Goal: Information Seeking & Learning: Check status

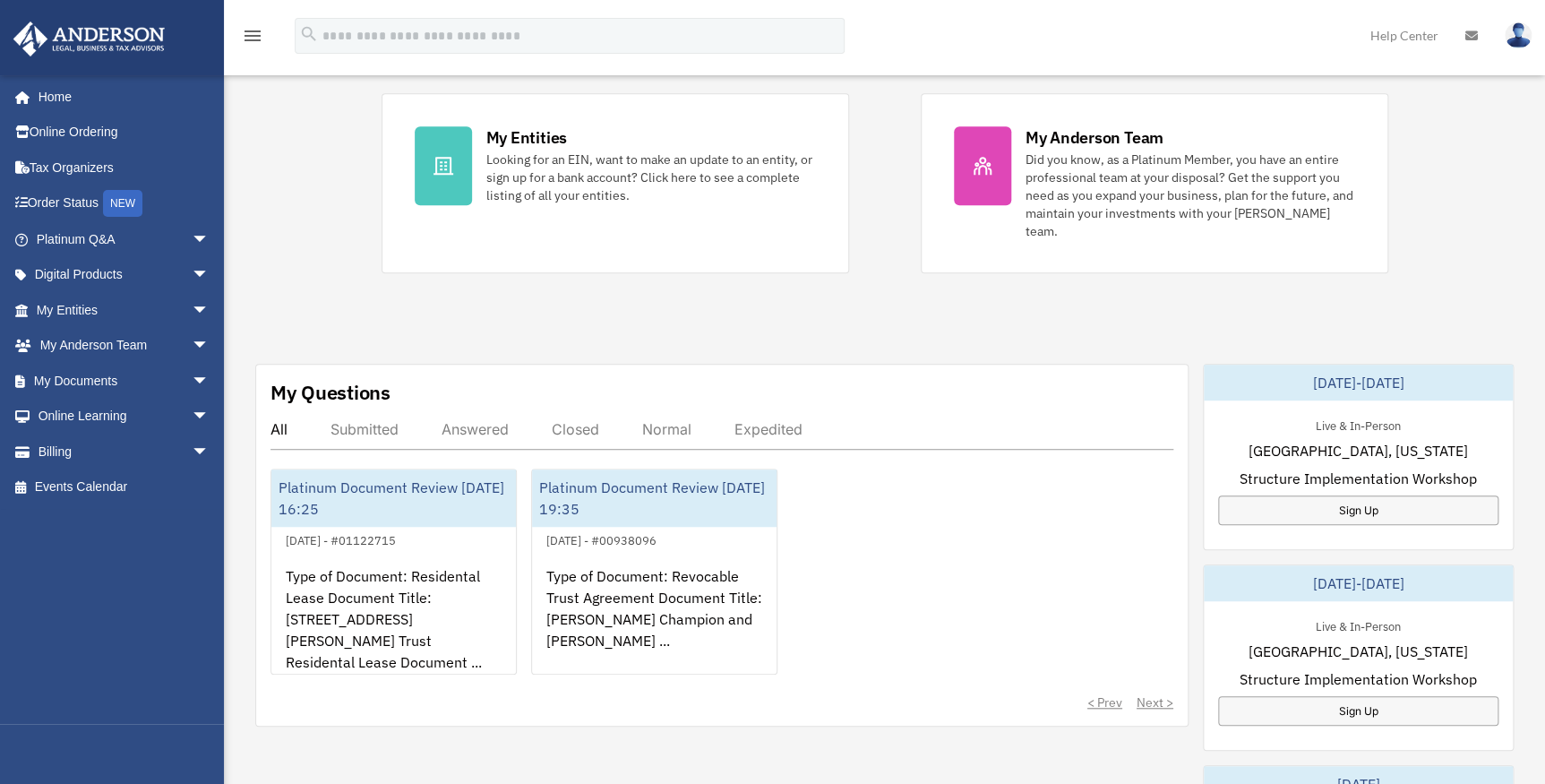
scroll to position [407, 0]
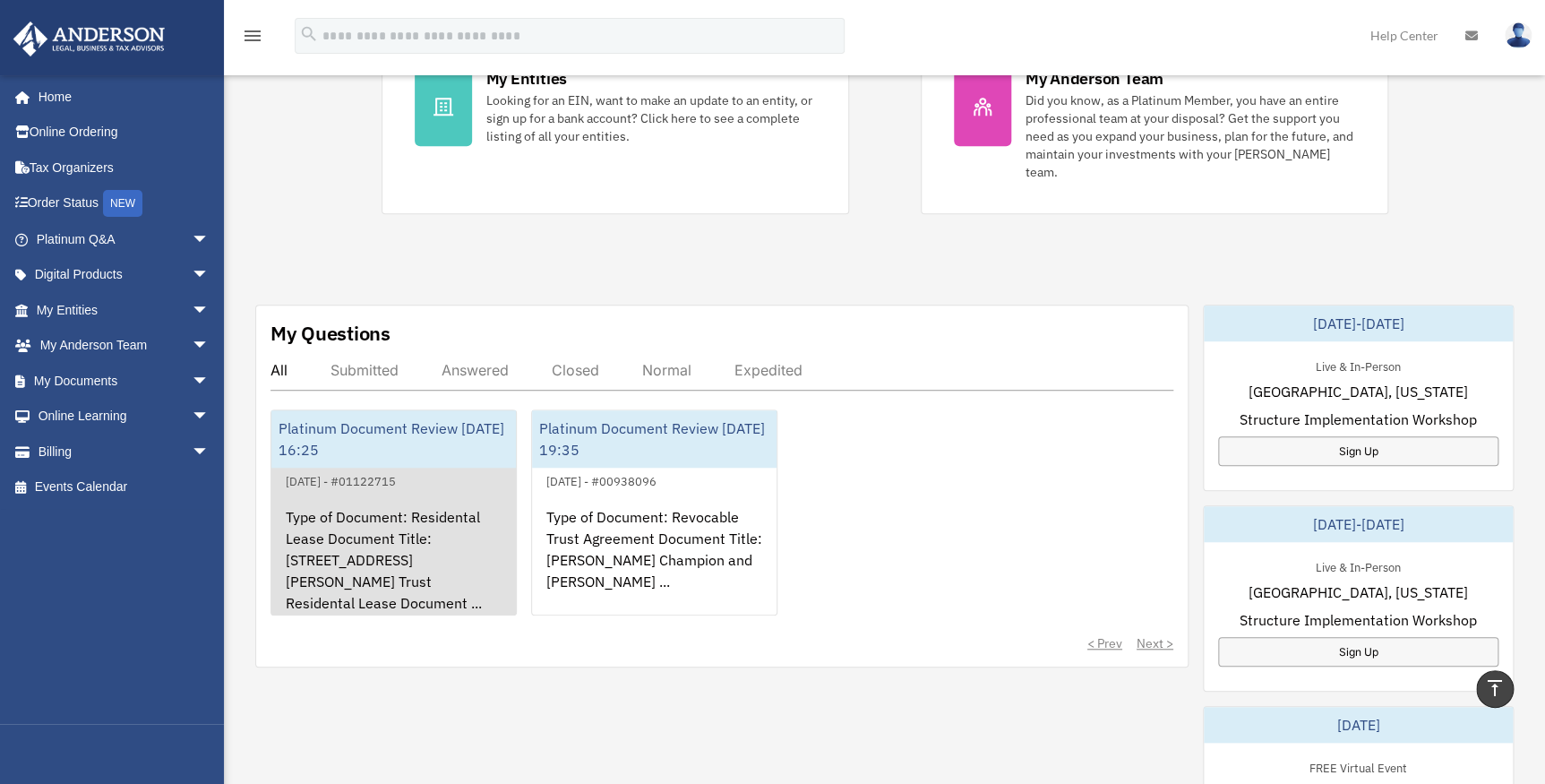
click at [354, 410] on div "Platinum Document Review [DATE] 16:25" at bounding box center [393, 438] width 245 height 57
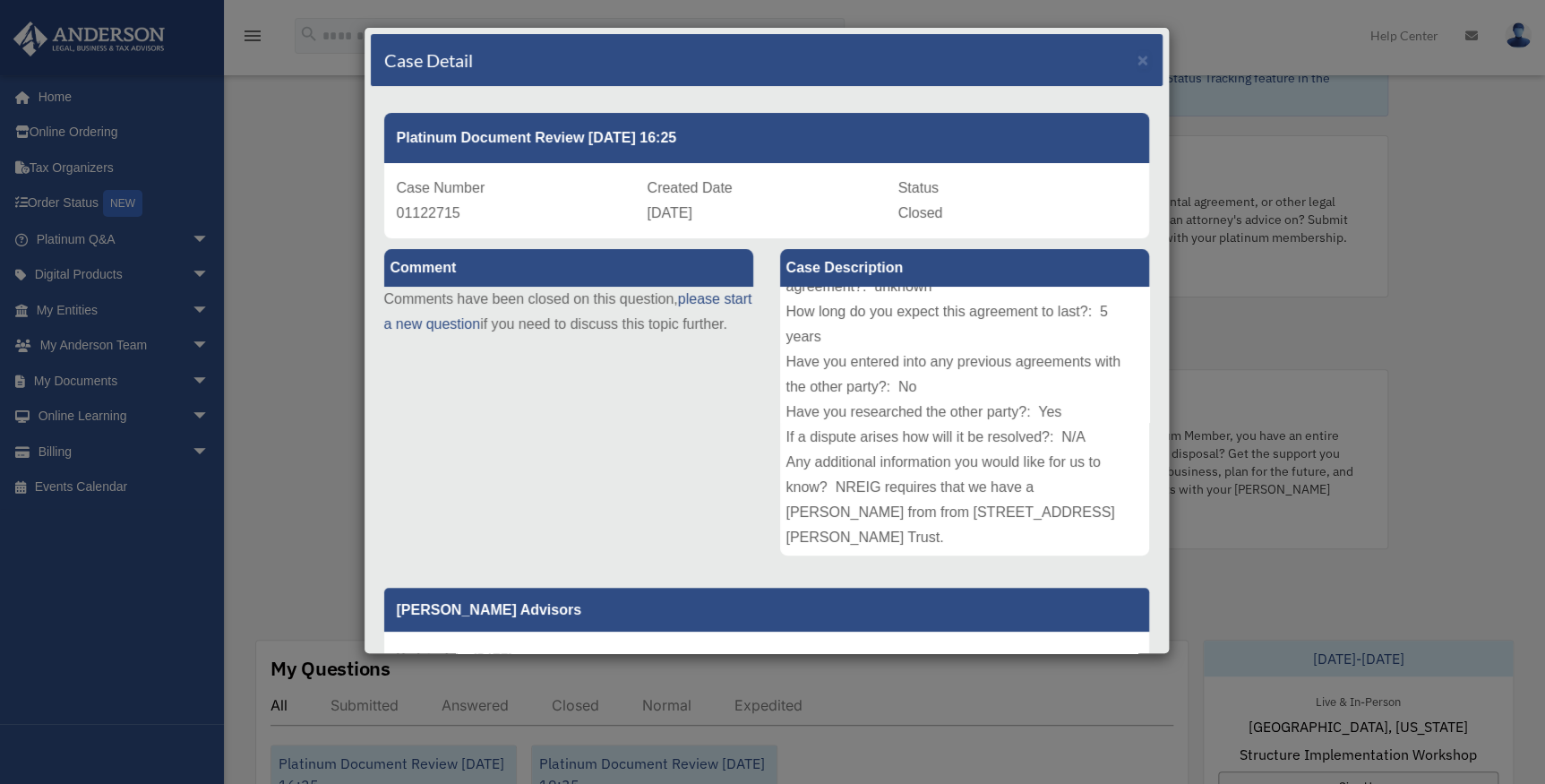
scroll to position [0, 0]
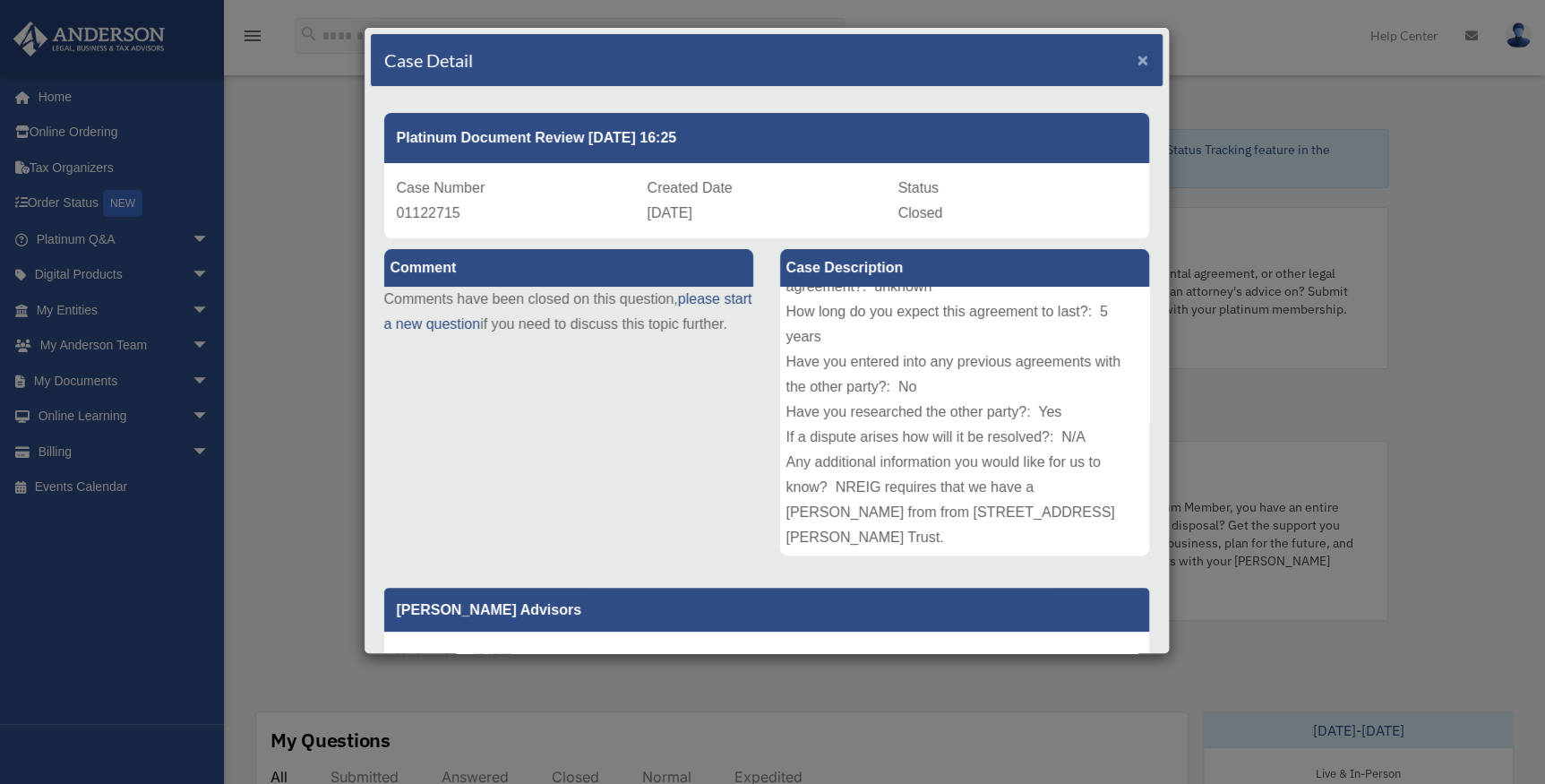
click at [1138, 55] on span "×" at bounding box center [1144, 59] width 12 height 21
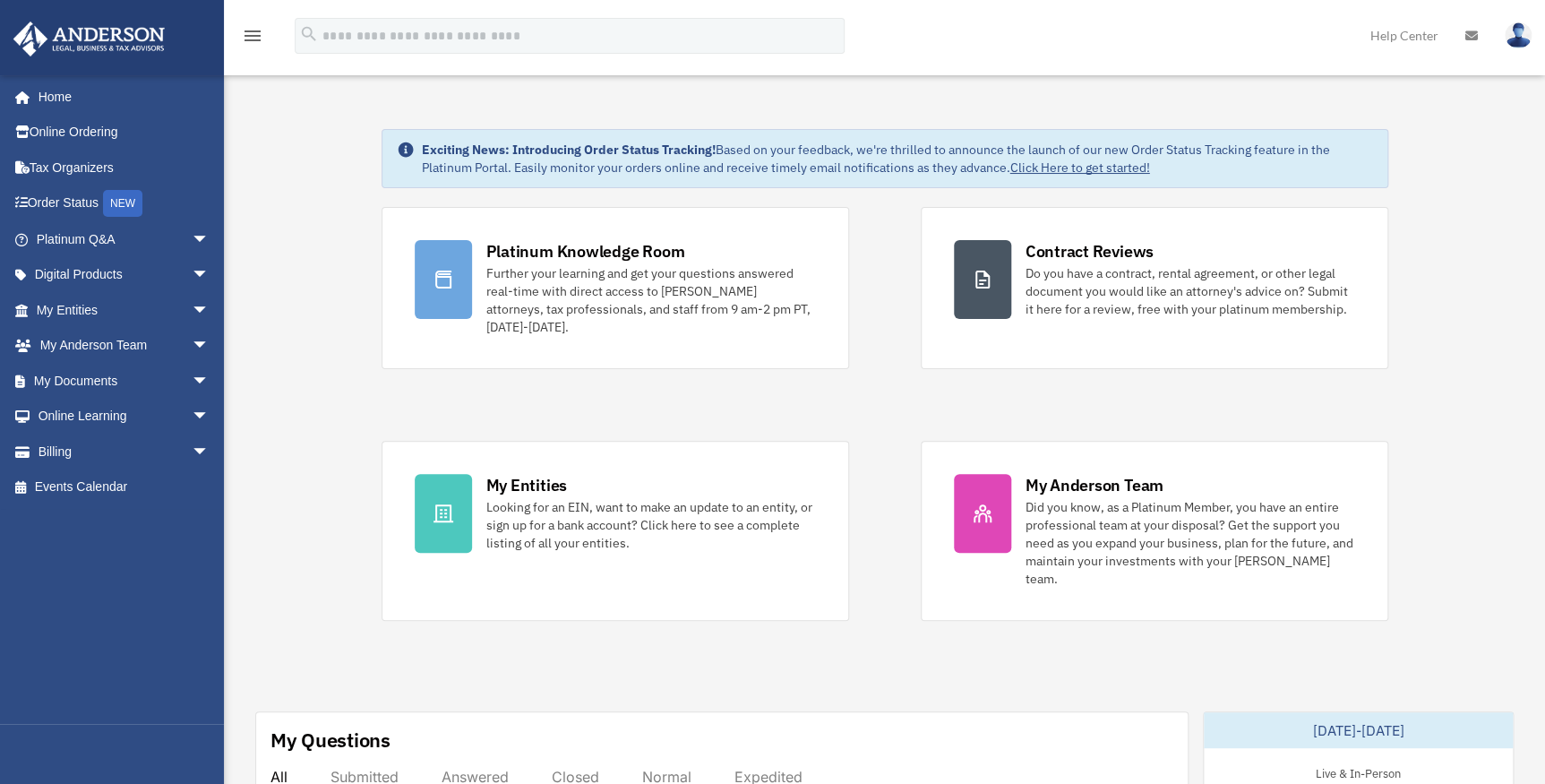
scroll to position [507, 0]
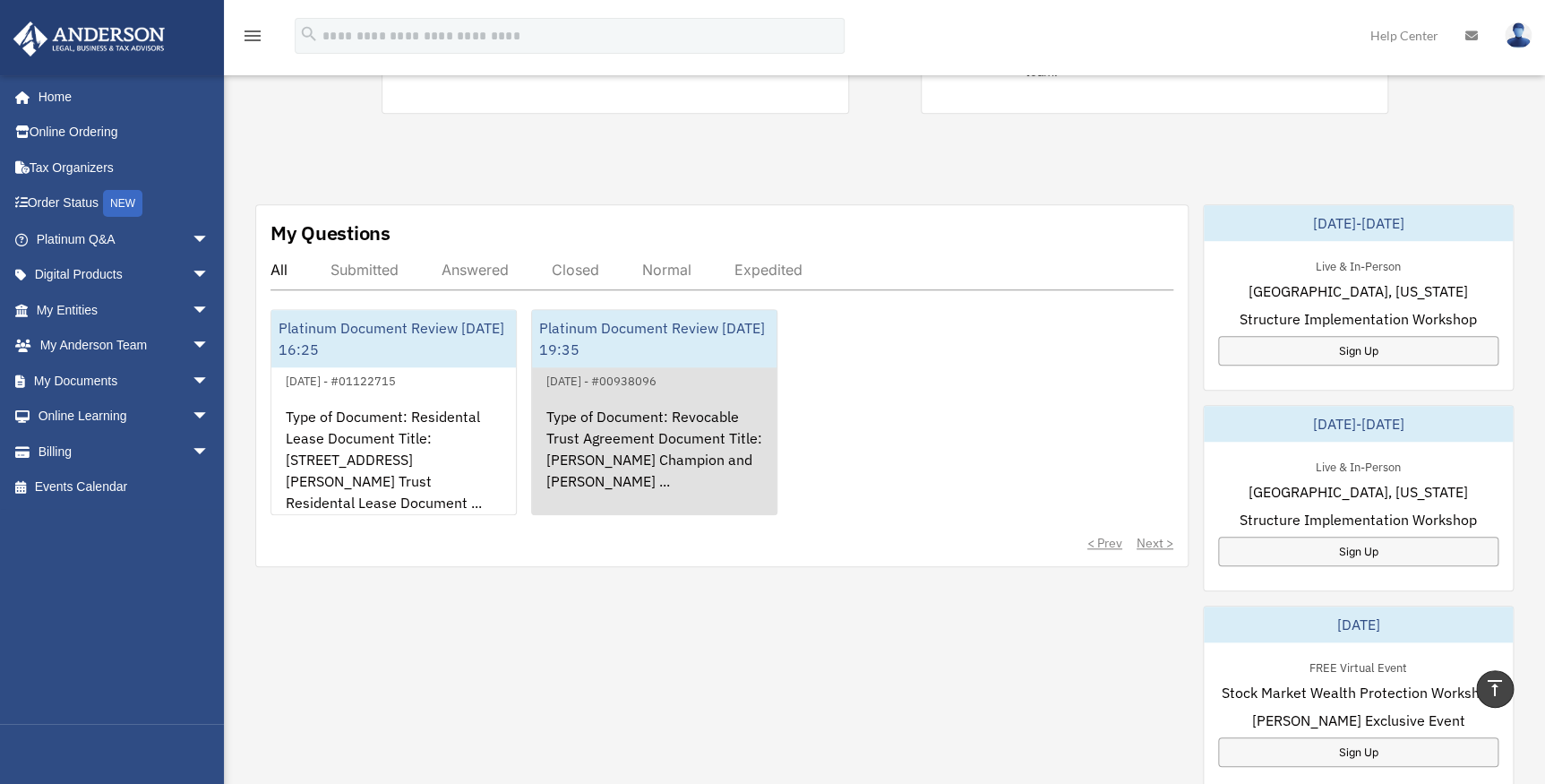
click at [655, 313] on div "Platinum Document Review [DATE] 19:35" at bounding box center [654, 338] width 245 height 57
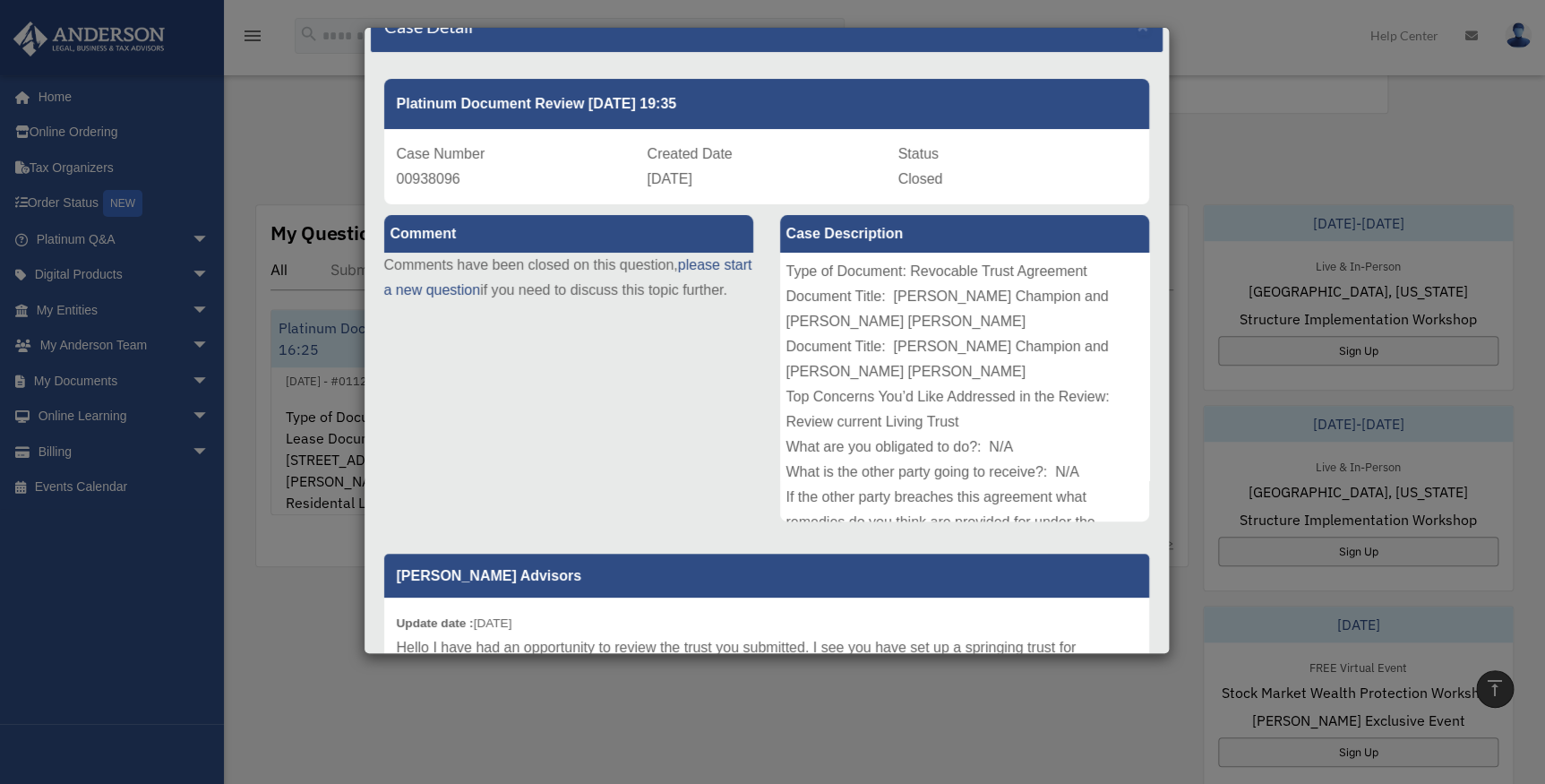
scroll to position [0, 0]
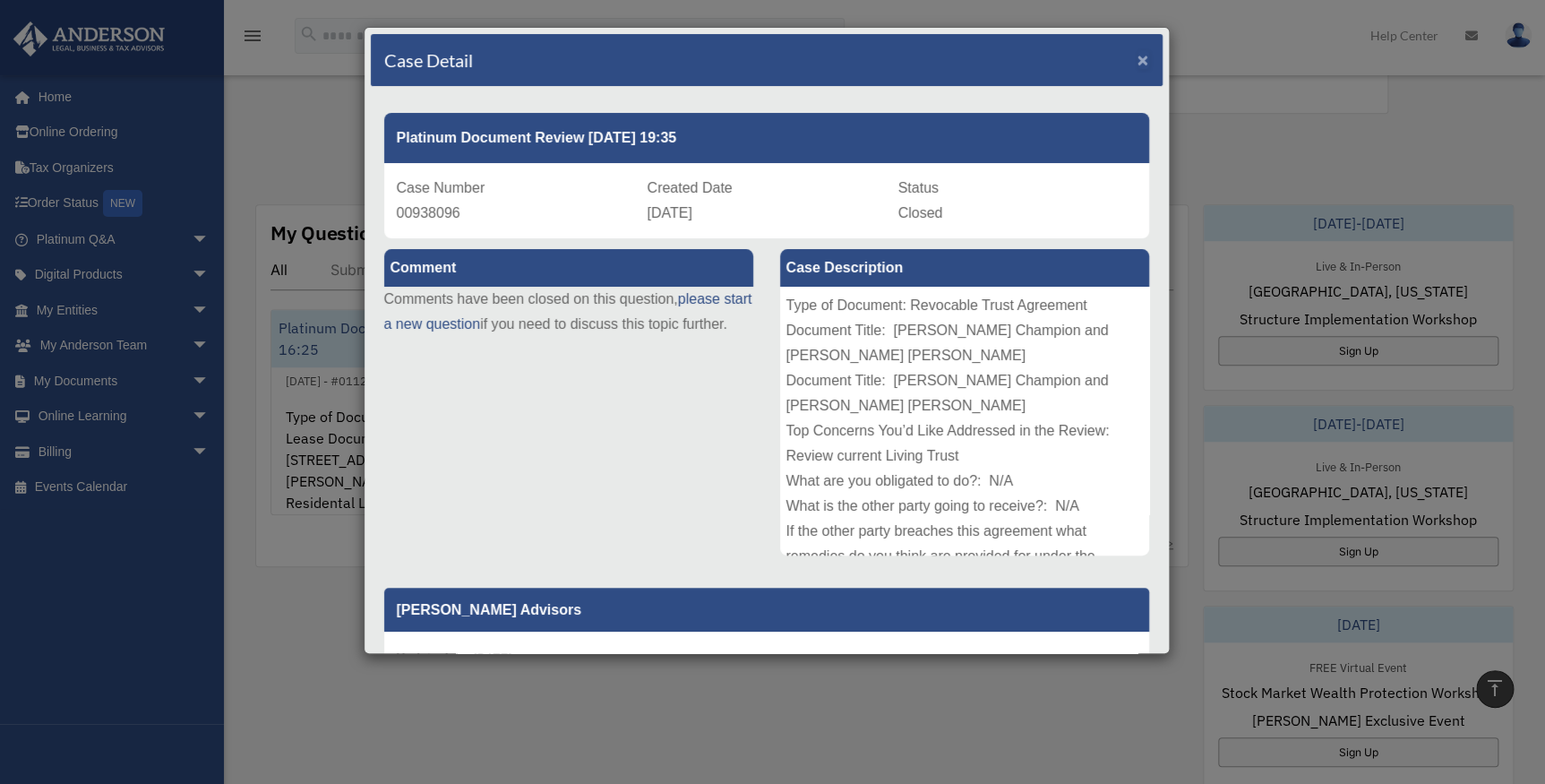
click at [1138, 59] on span "×" at bounding box center [1144, 59] width 12 height 21
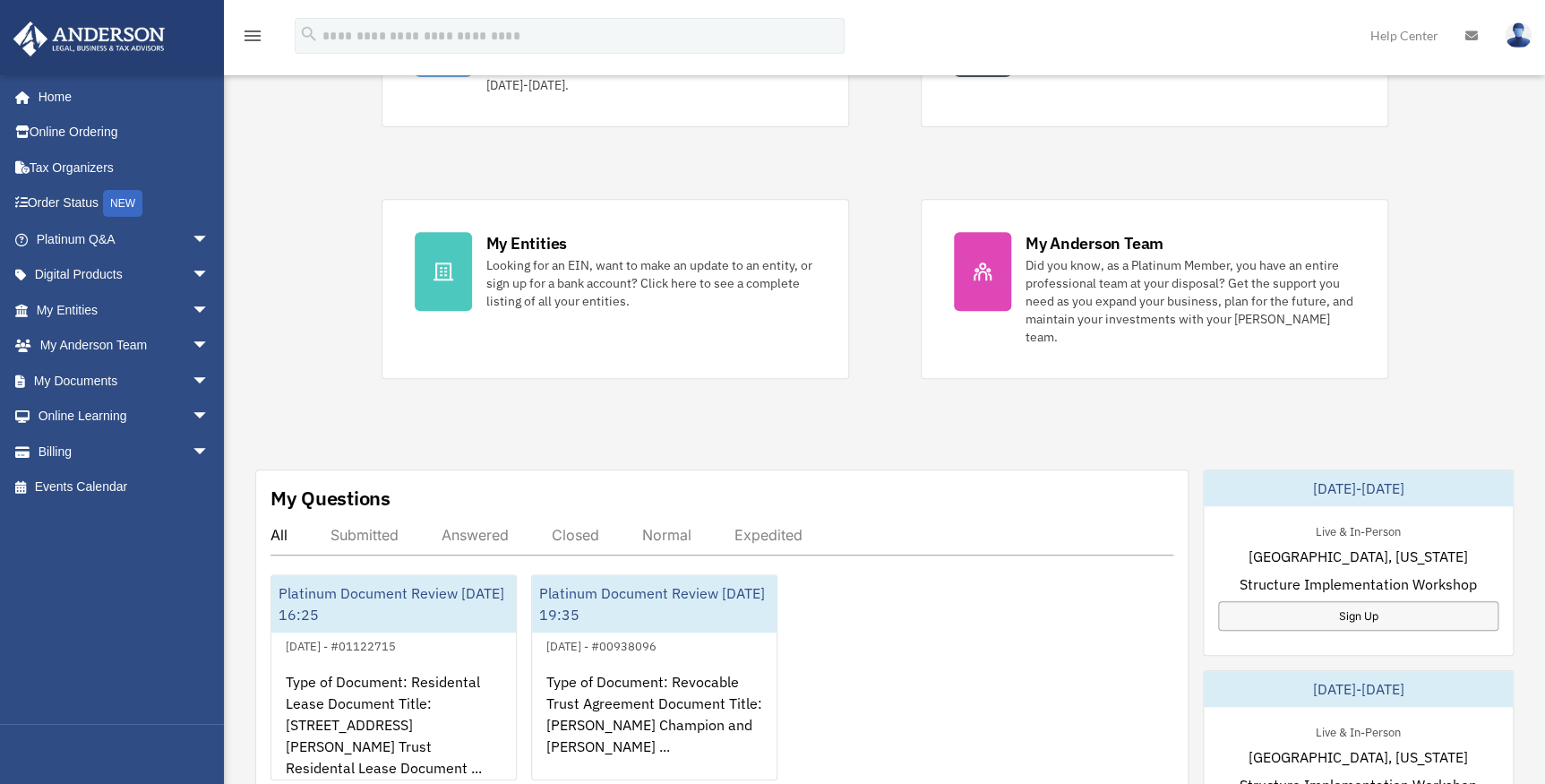
scroll to position [262, 0]
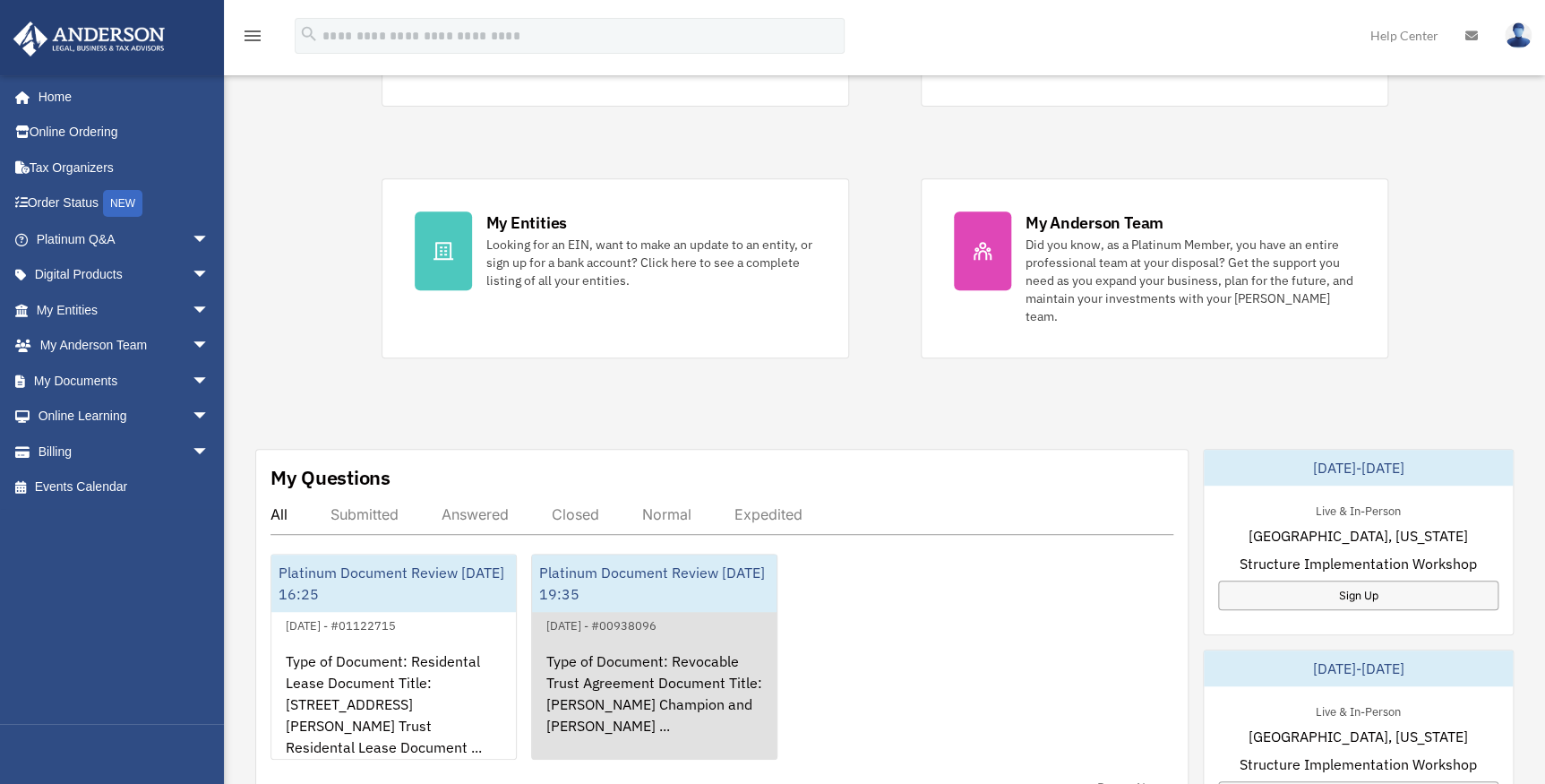
click at [641, 658] on div "Type of Document: Revocable Trust Agreement Document Title: [PERSON_NAME] Champ…" at bounding box center [654, 706] width 245 height 140
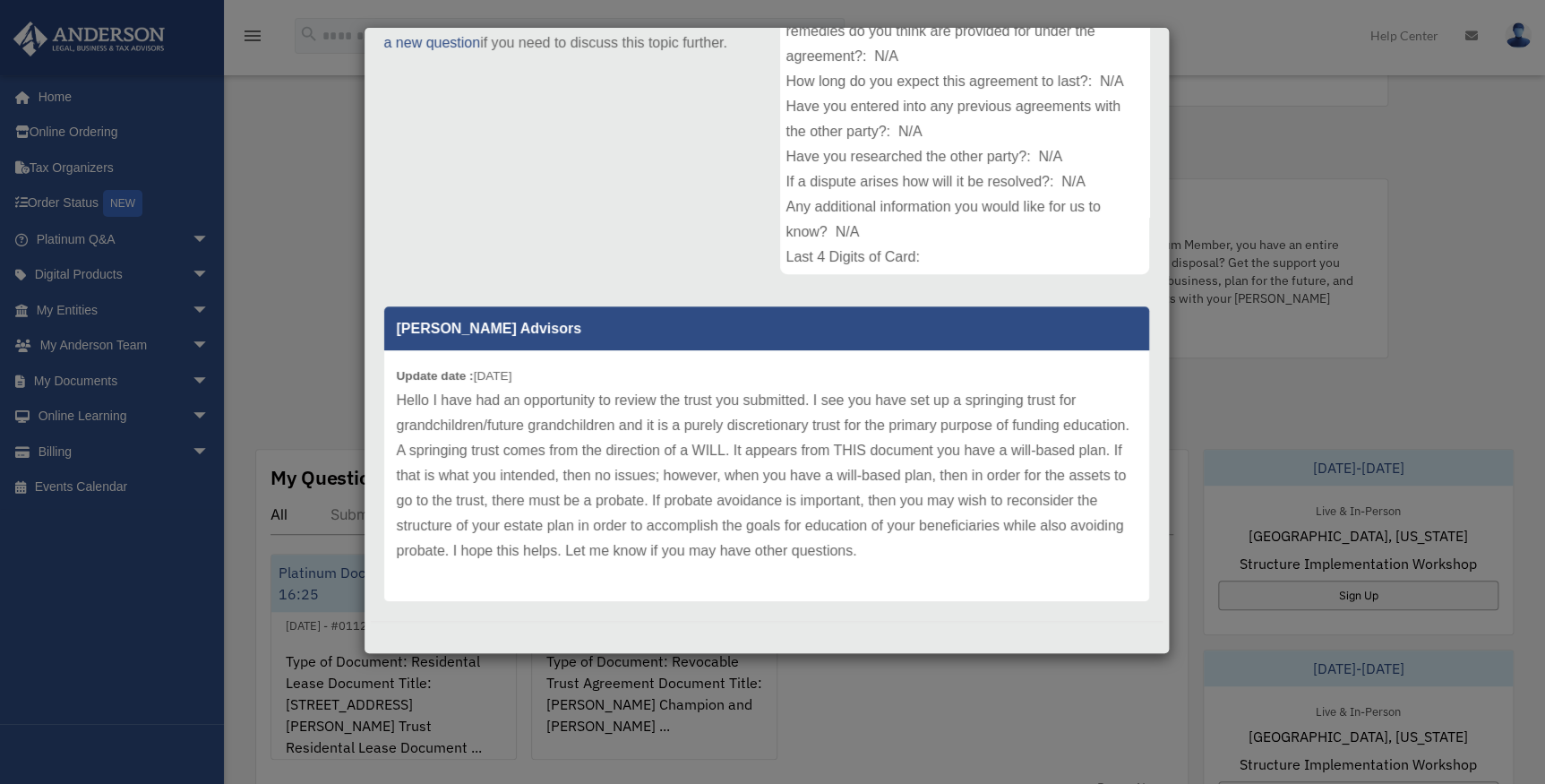
click at [404, 379] on b "Update date :" at bounding box center [435, 375] width 77 height 13
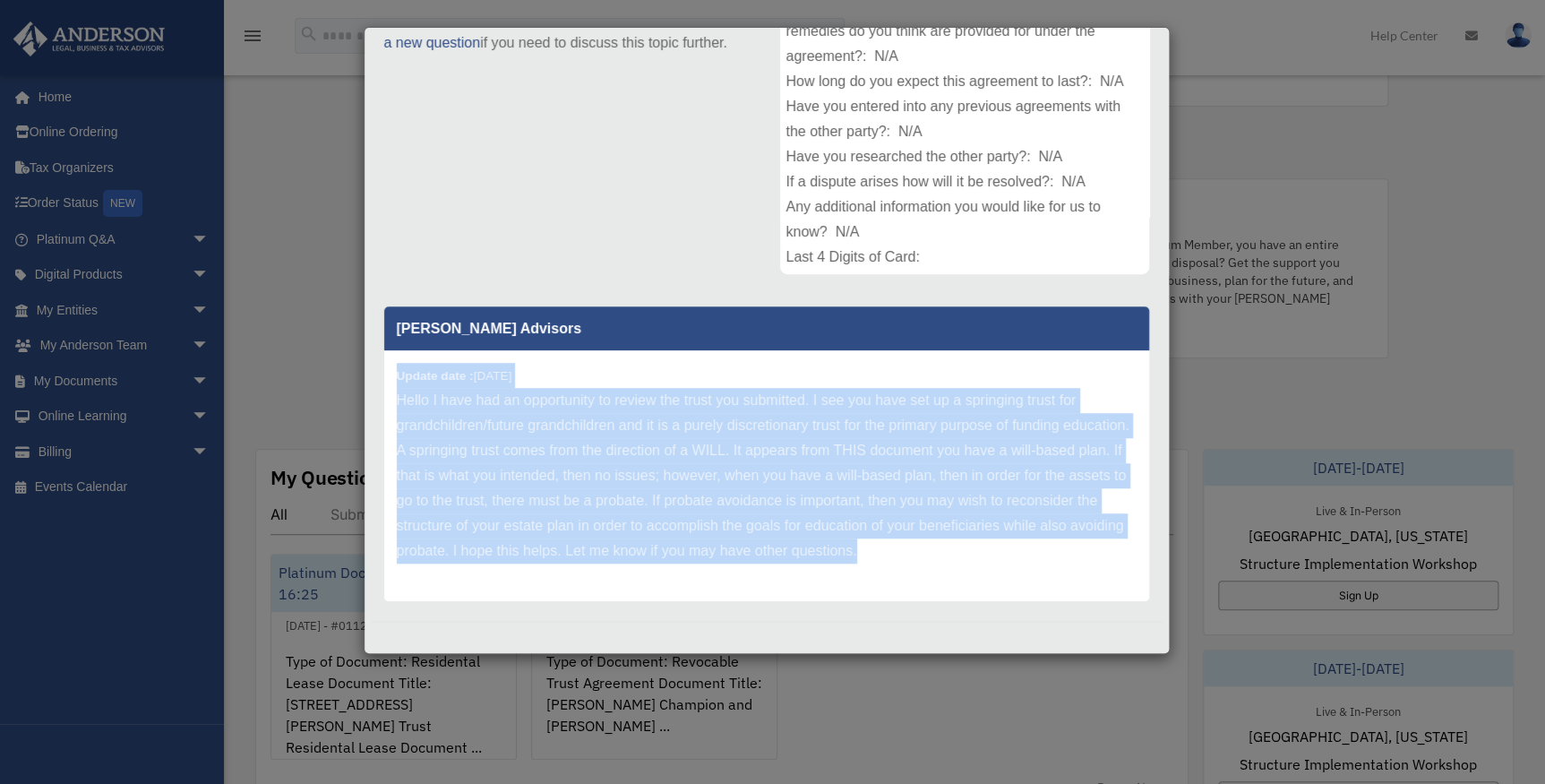
drag, startPoint x: 396, startPoint y: 377, endPoint x: 1039, endPoint y: 558, distance: 668.1
click at [1039, 558] on div "Update date : [DATE] Hello I have had an opportunity to review the trust you su…" at bounding box center [766, 475] width 765 height 251
copy div "Update date : [DATE] Hello I have had an opportunity to review the trust you su…"
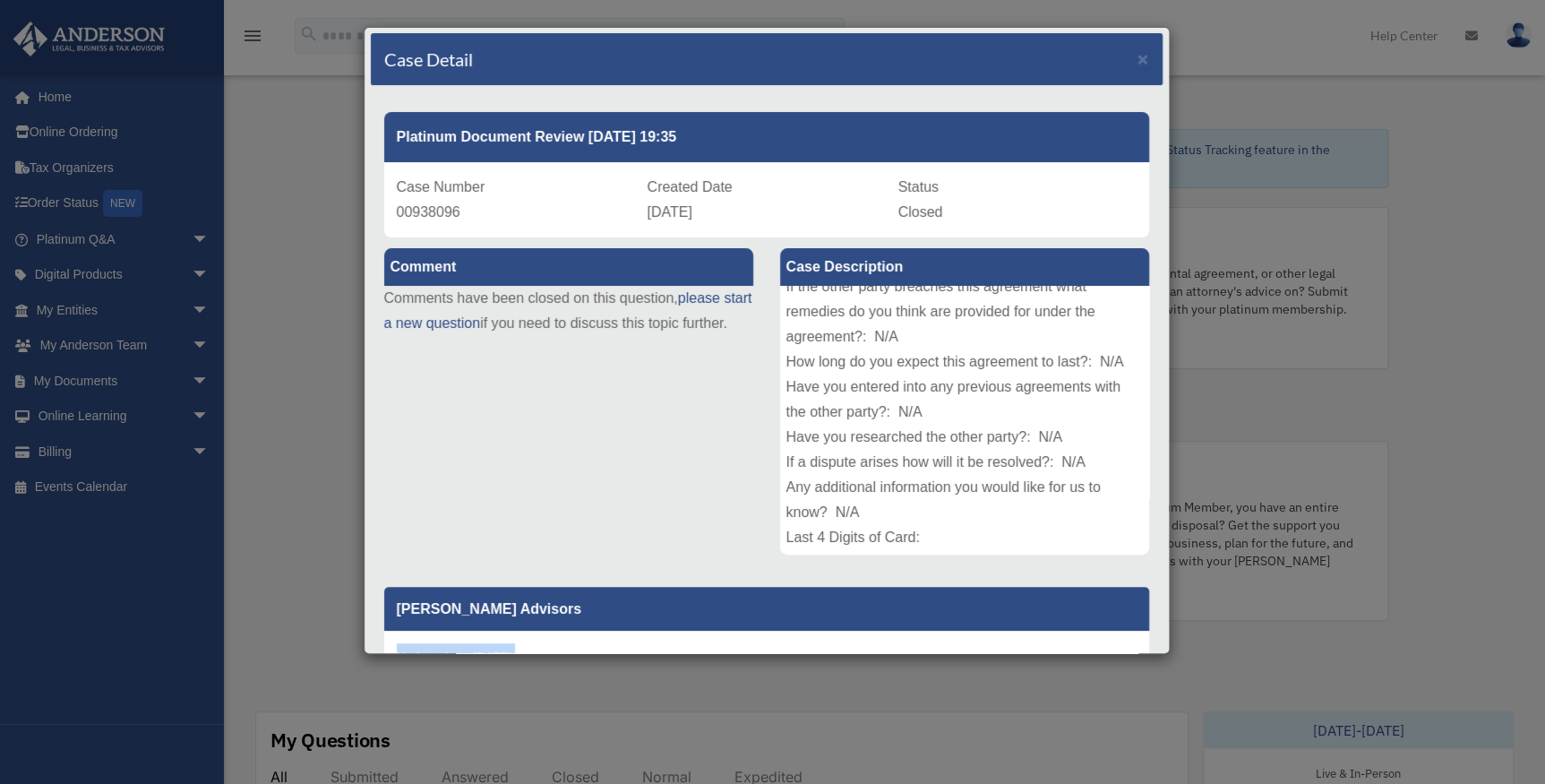
scroll to position [0, 0]
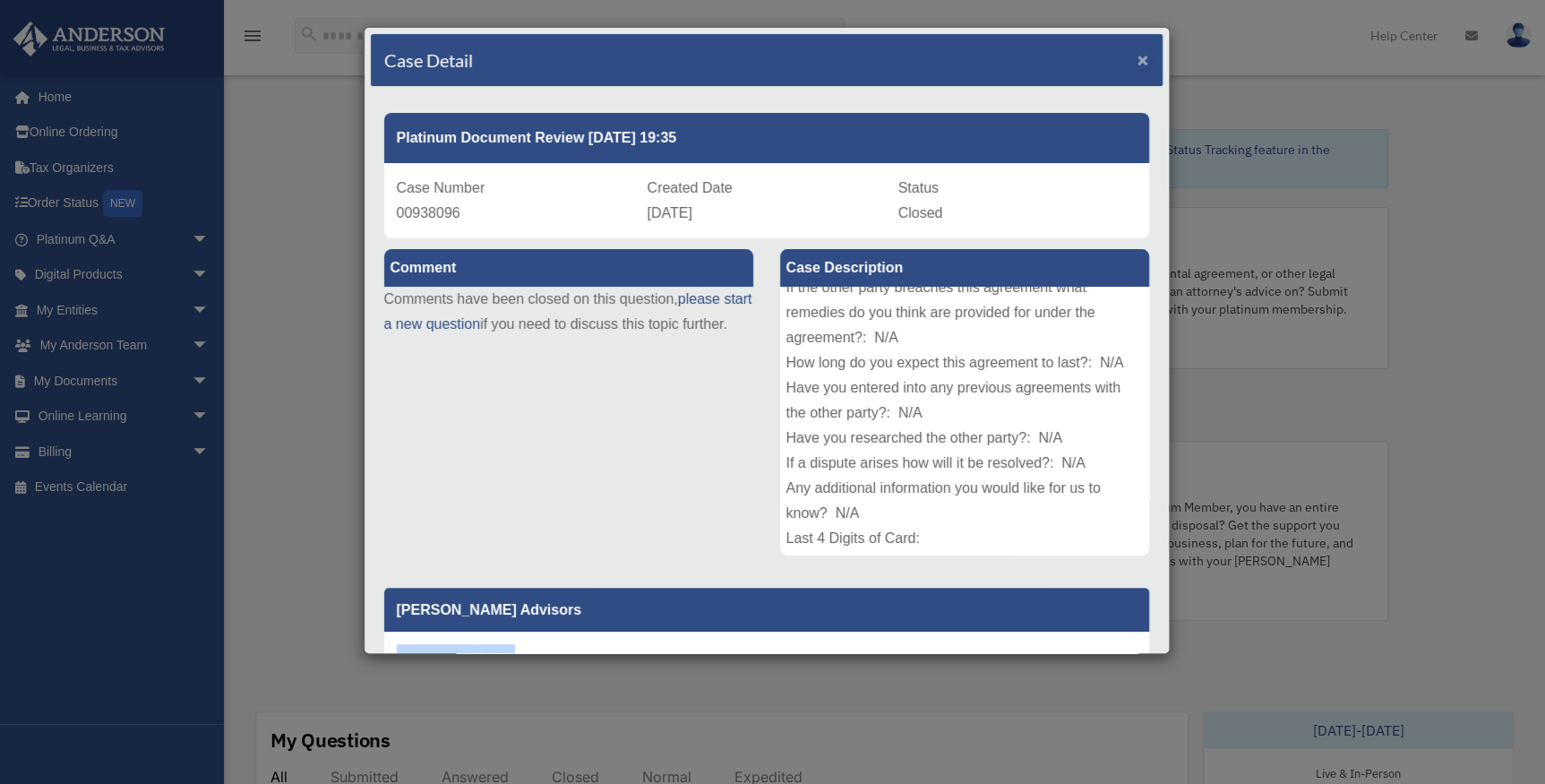
click at [1138, 57] on span "×" at bounding box center [1144, 59] width 12 height 21
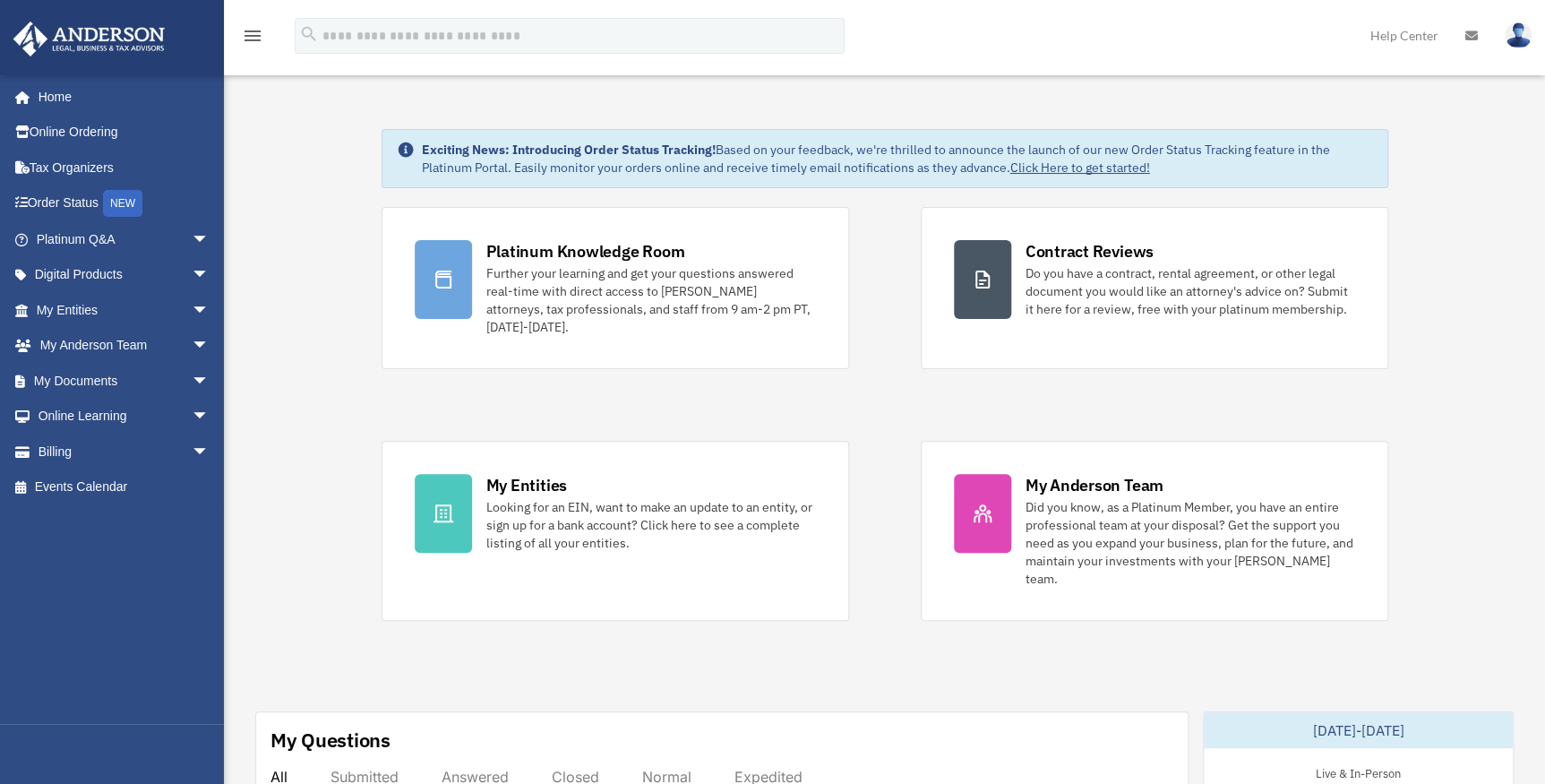
click at [1519, 33] on img at bounding box center [1518, 35] width 27 height 26
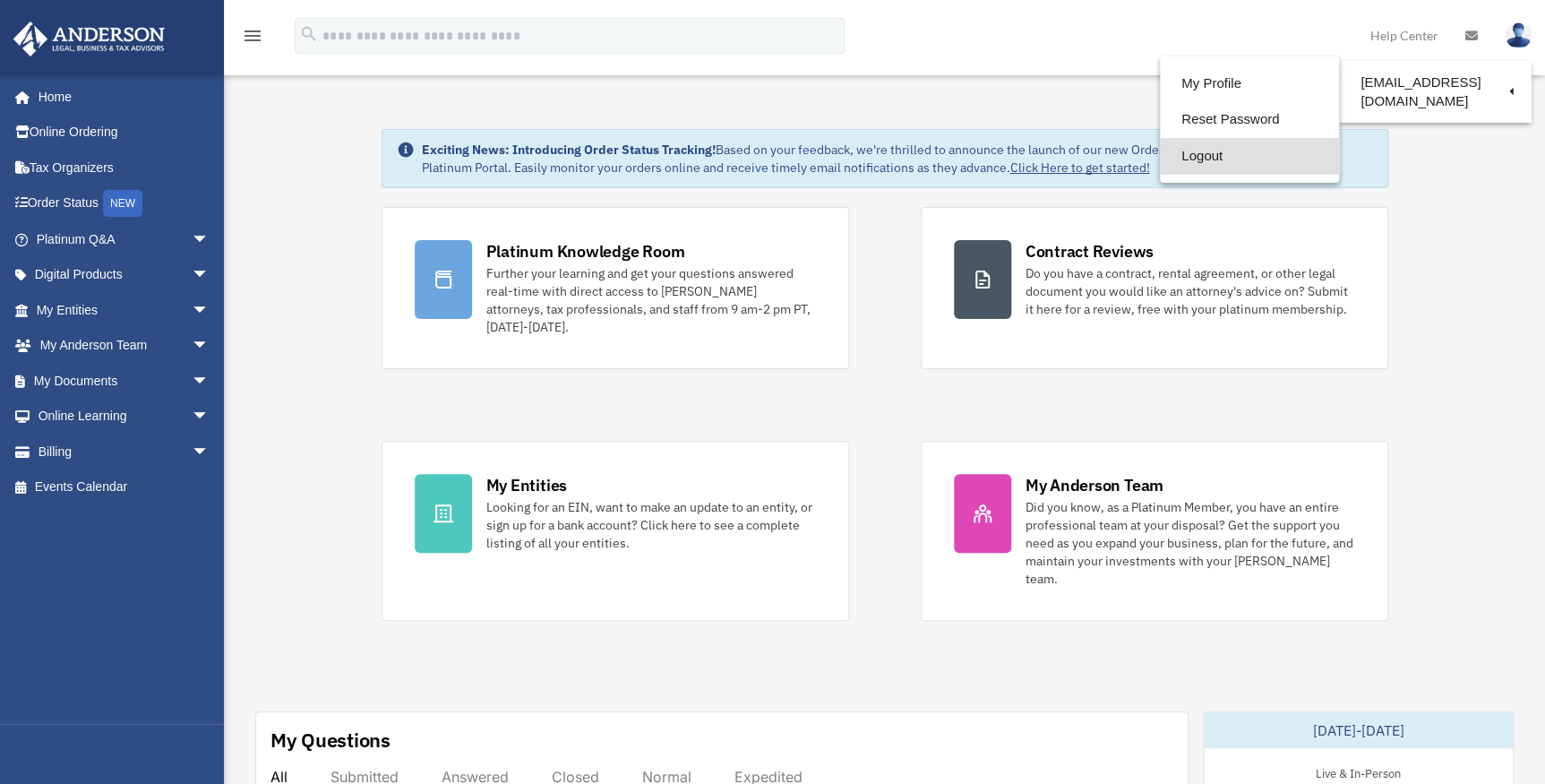
click at [1196, 153] on link "Logout" at bounding box center [1249, 156] width 179 height 37
